Goal: Find specific page/section: Find specific page/section

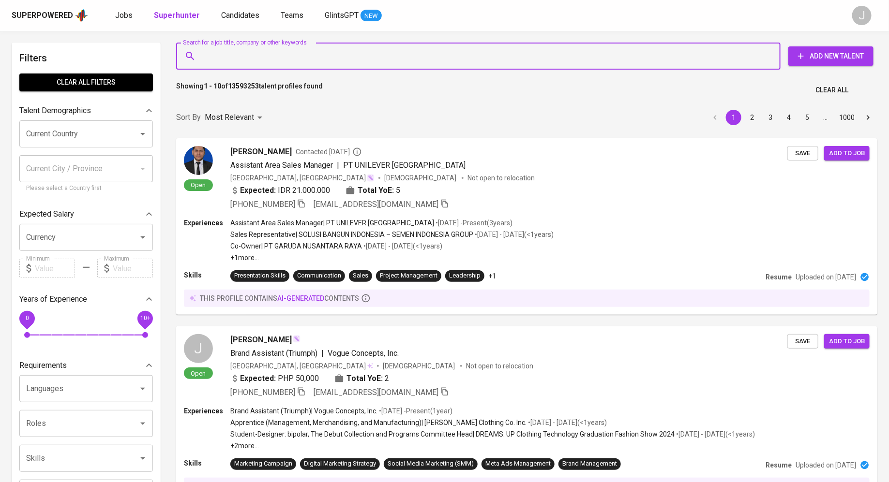
click at [238, 63] on input "Search for a job title, company or other keywords" at bounding box center [481, 56] width 562 height 18
click at [120, 18] on span "Jobs" at bounding box center [123, 15] width 17 height 9
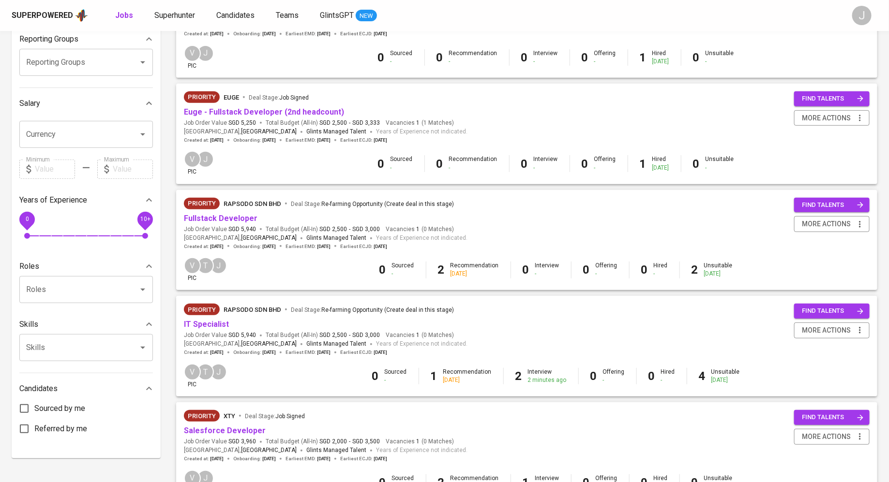
scroll to position [209, 0]
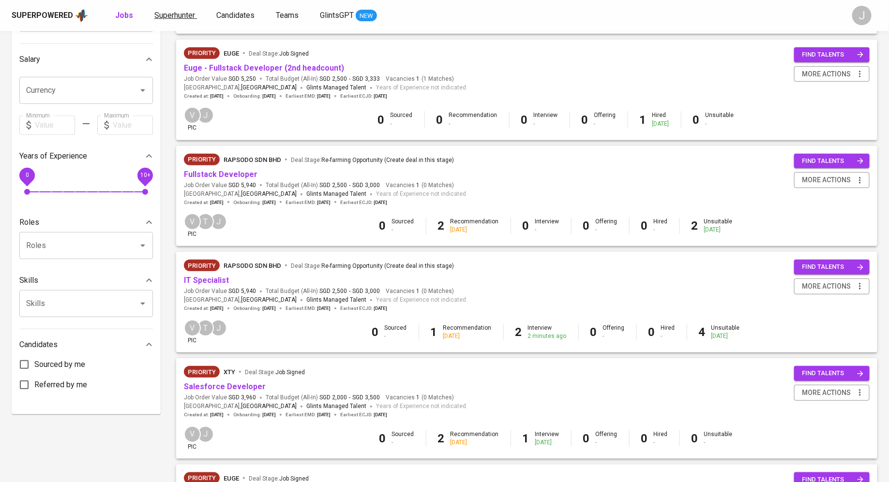
click at [168, 15] on span "Superhunter" at bounding box center [174, 15] width 41 height 9
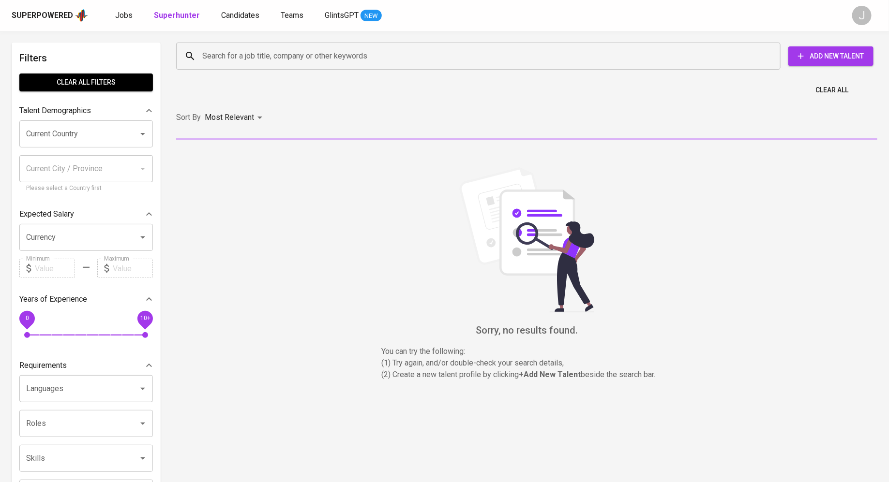
click at [316, 65] on div "Search for a job title, company or other keywords" at bounding box center [478, 56] width 604 height 27
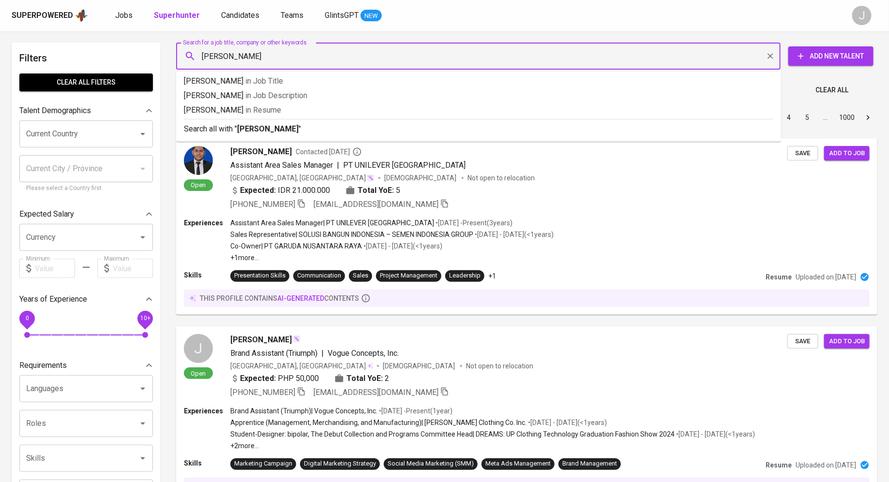
type input "[PERSON_NAME]"
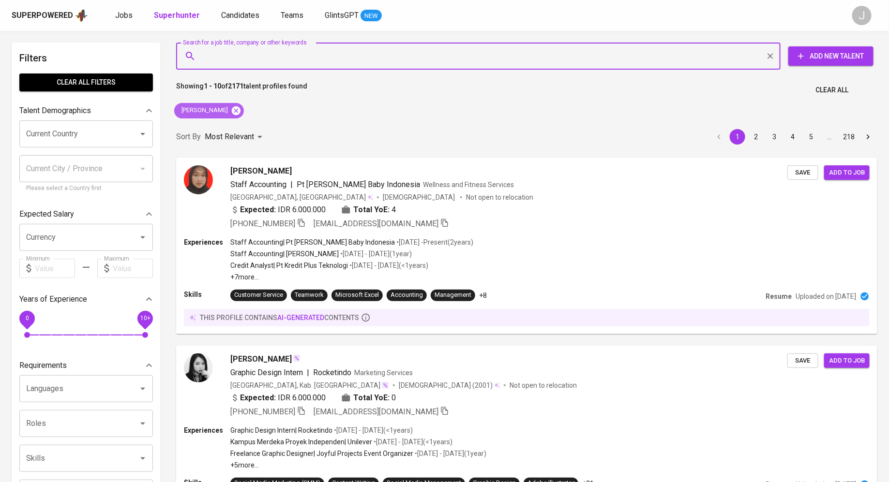
click at [234, 114] on icon at bounding box center [236, 110] width 9 height 9
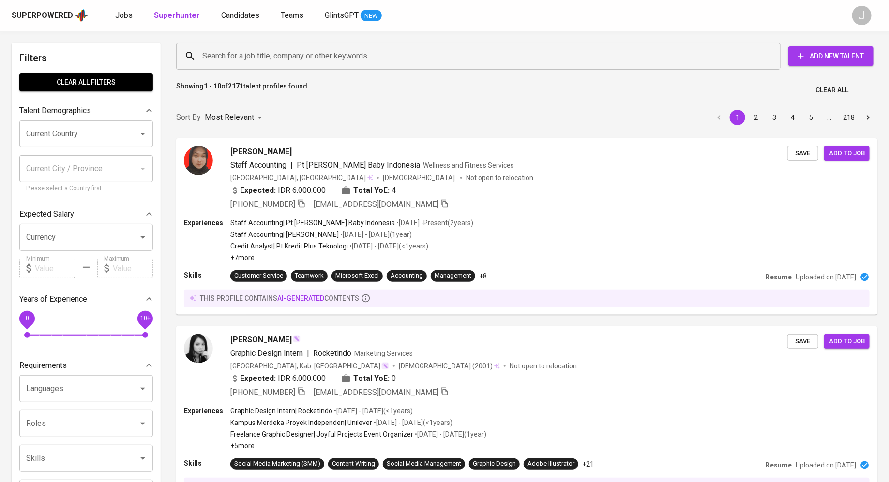
click at [287, 66] on div "Search for a job title, company or other keywords" at bounding box center [478, 56] width 604 height 27
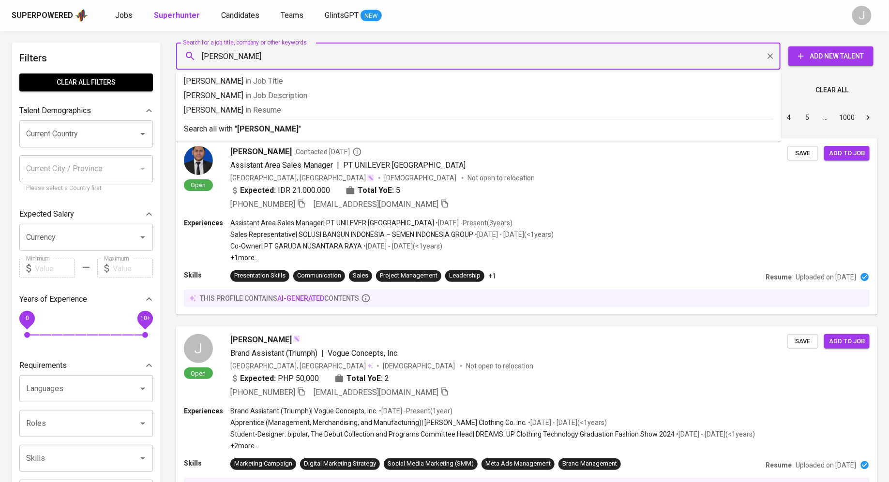
type input "[PERSON_NAME]"
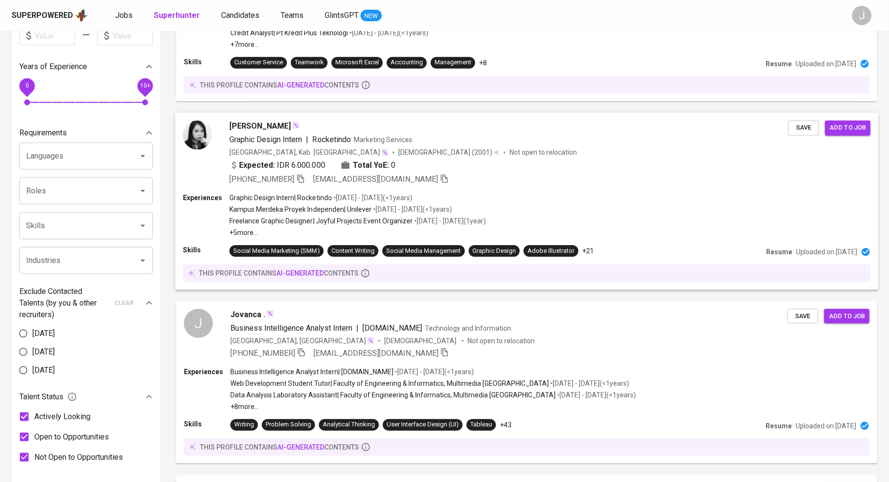
scroll to position [346, 0]
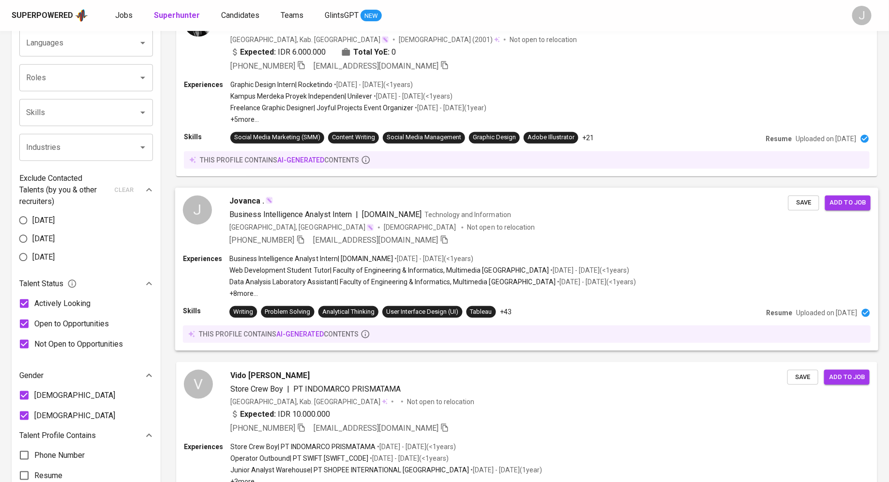
click at [265, 202] on img at bounding box center [269, 201] width 8 height 8
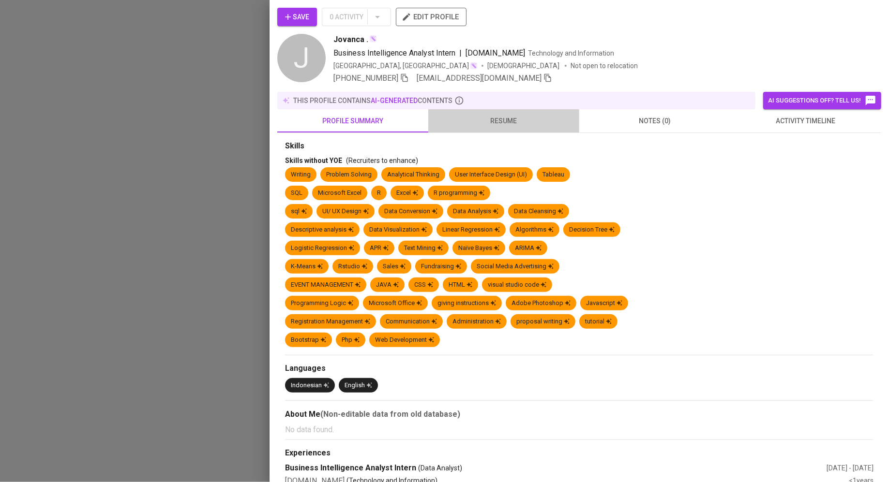
click at [488, 123] on span "resume" at bounding box center [503, 121] width 139 height 12
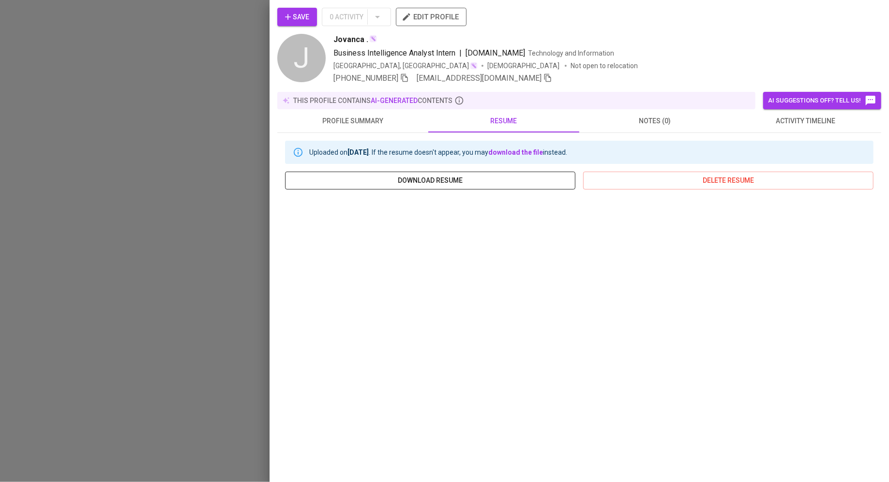
scroll to position [19, 0]
